Goal: Task Accomplishment & Management: Manage account settings

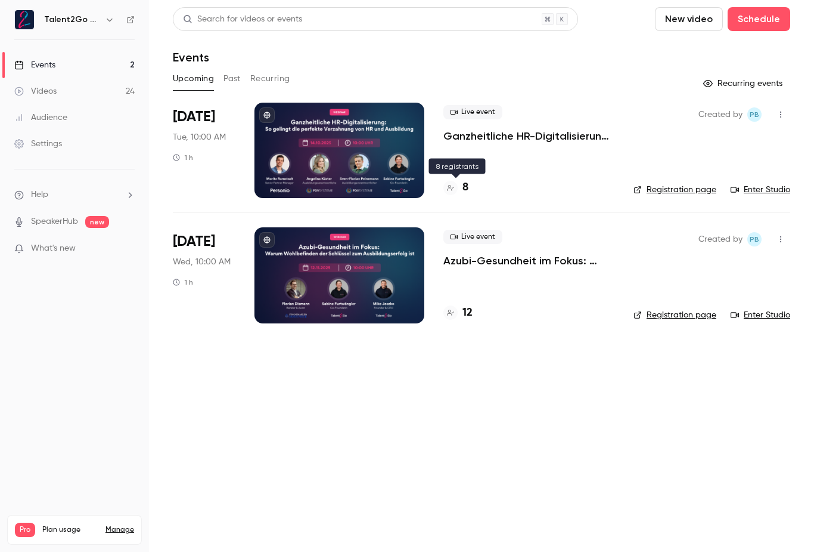
click at [467, 188] on h4 "8" at bounding box center [466, 187] width 6 height 16
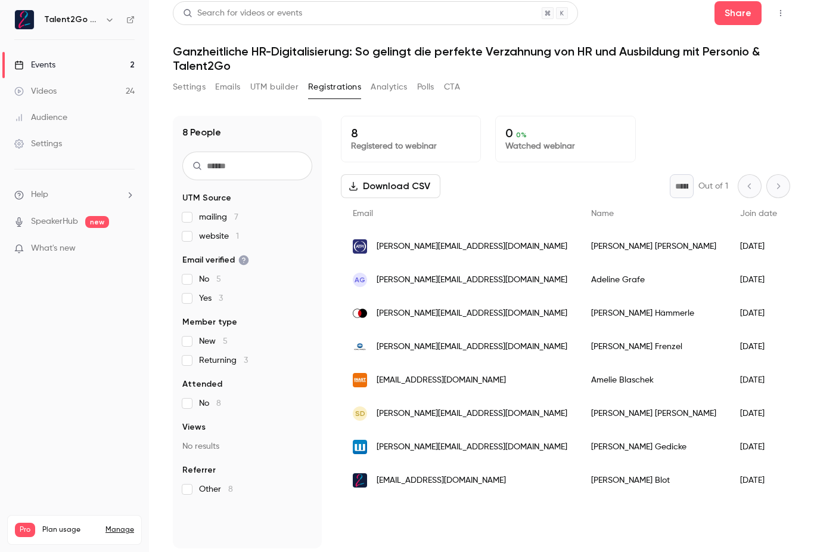
scroll to position [10, 0]
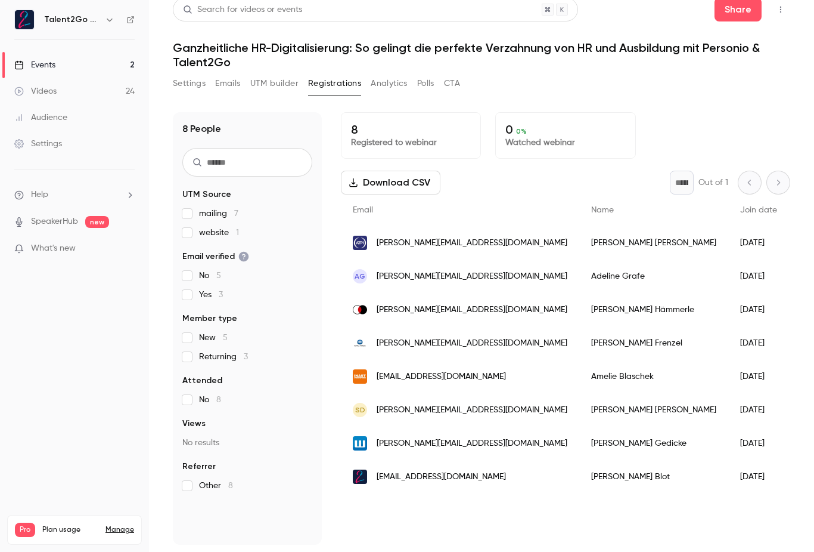
click at [392, 234] on div "[PERSON_NAME][EMAIL_ADDRESS][DOMAIN_NAME]" at bounding box center [460, 242] width 238 height 33
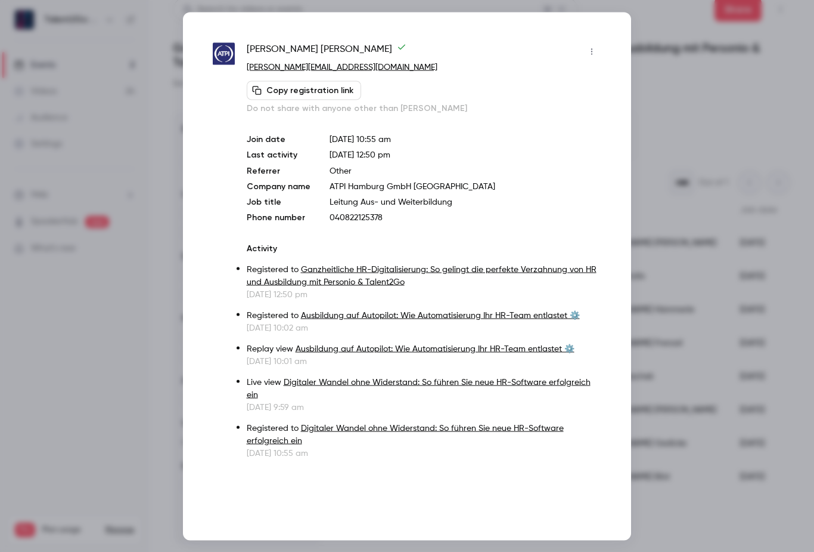
click at [679, 56] on div at bounding box center [407, 276] width 814 height 552
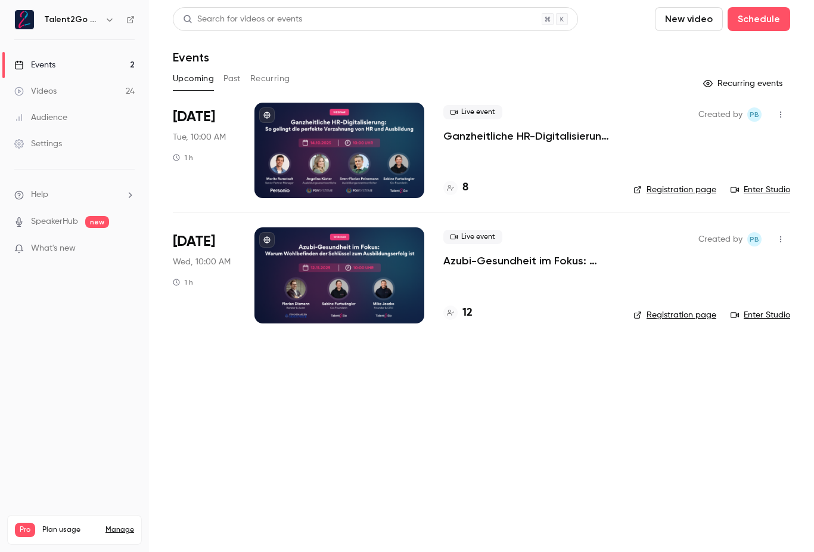
click at [518, 260] on p "Azubi-Gesundheit im Fokus: Warum Wohlbefinden der Schlüssel zum Ausbildungserfo…" at bounding box center [529, 260] width 171 height 14
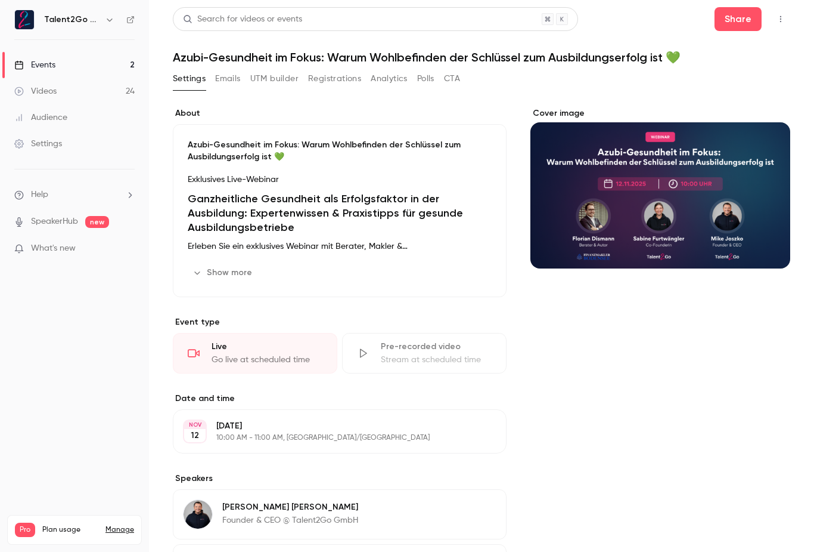
click at [322, 82] on button "Registrations" at bounding box center [334, 78] width 53 height 19
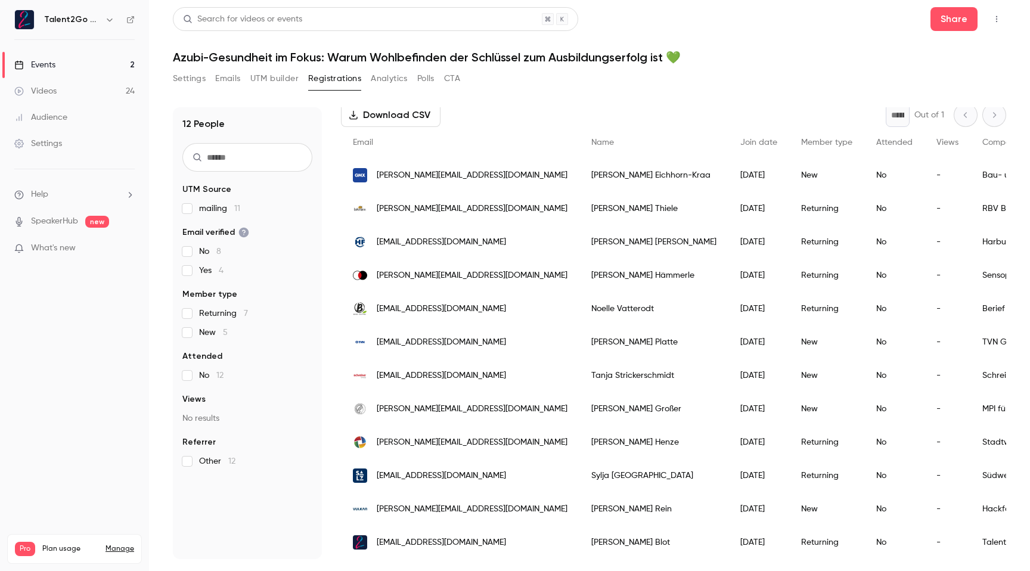
scroll to position [63, 0]
click at [47, 66] on div "Events" at bounding box center [34, 65] width 41 height 12
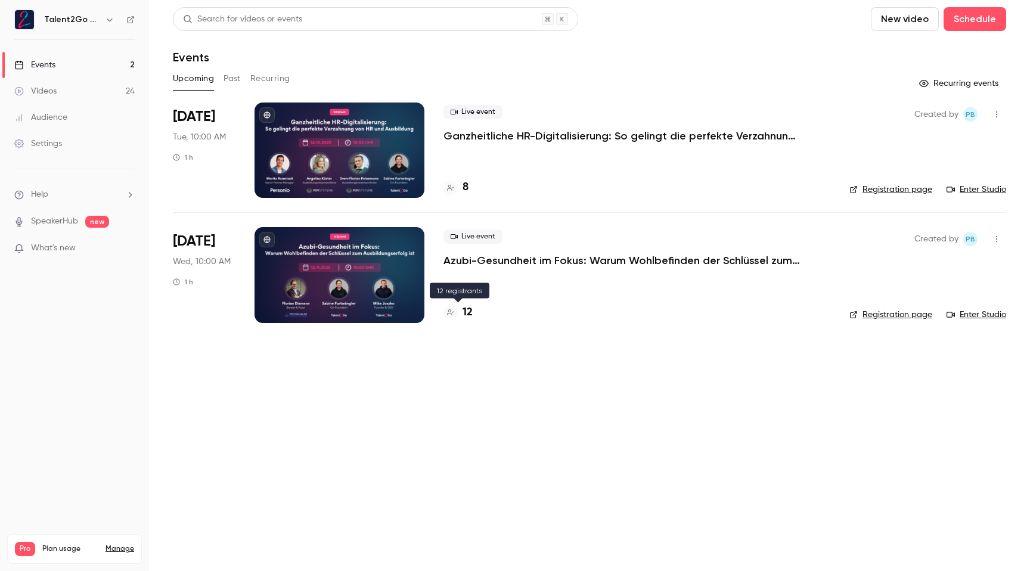
click at [463, 313] on h4 "12" at bounding box center [468, 313] width 10 height 16
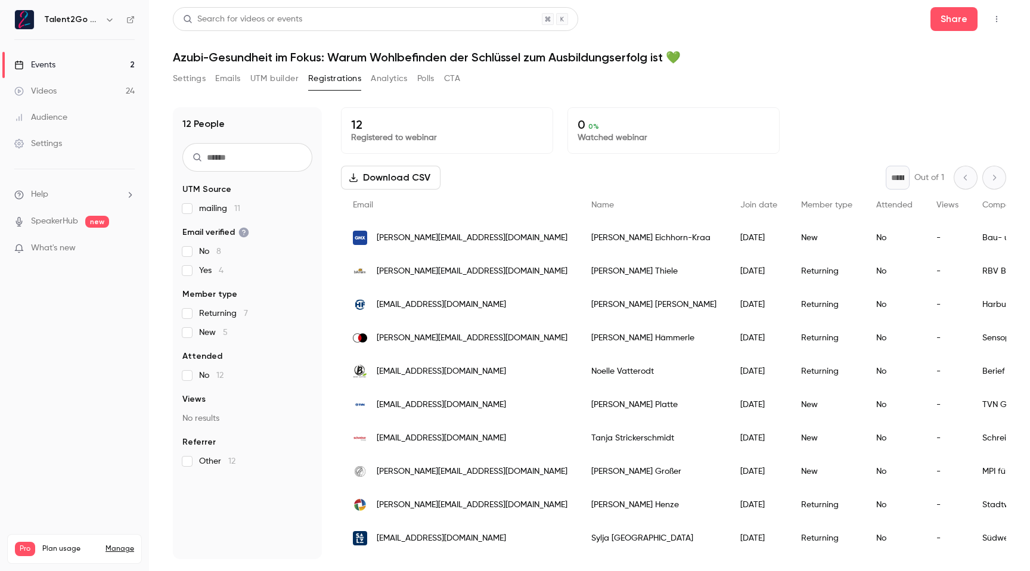
click at [60, 67] on link "Events 2" at bounding box center [74, 65] width 149 height 26
